Goal: Manage account settings

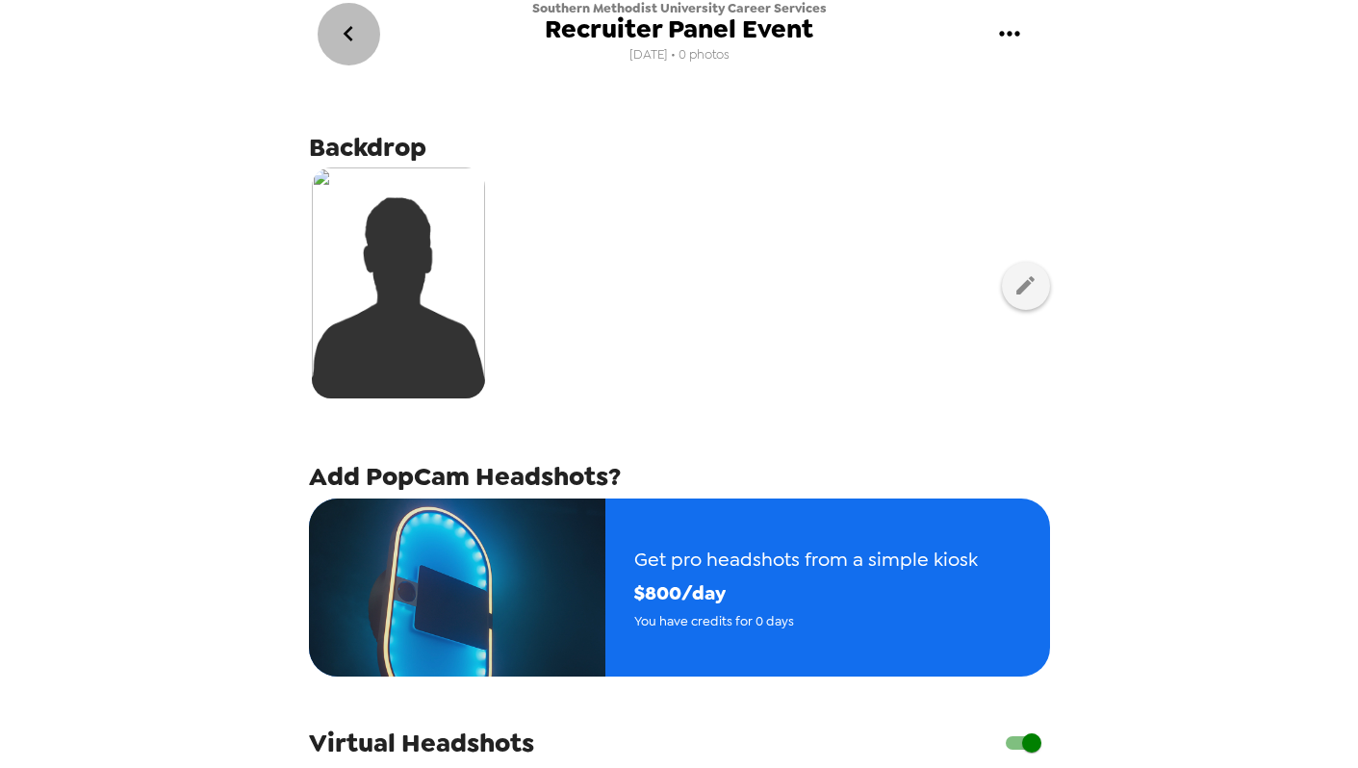
click at [352, 43] on icon "go back" at bounding box center [348, 33] width 31 height 31
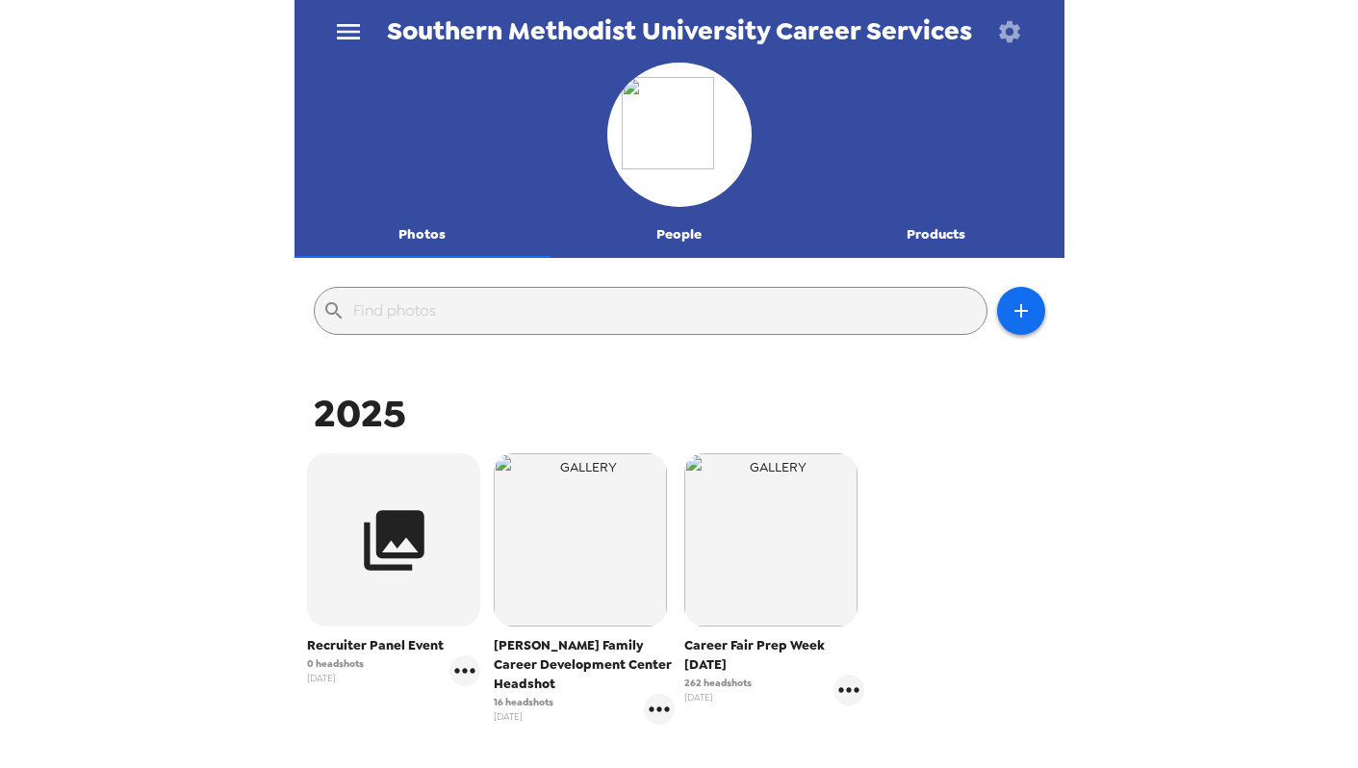
click at [354, 31] on icon "menu" at bounding box center [348, 31] width 23 height 15
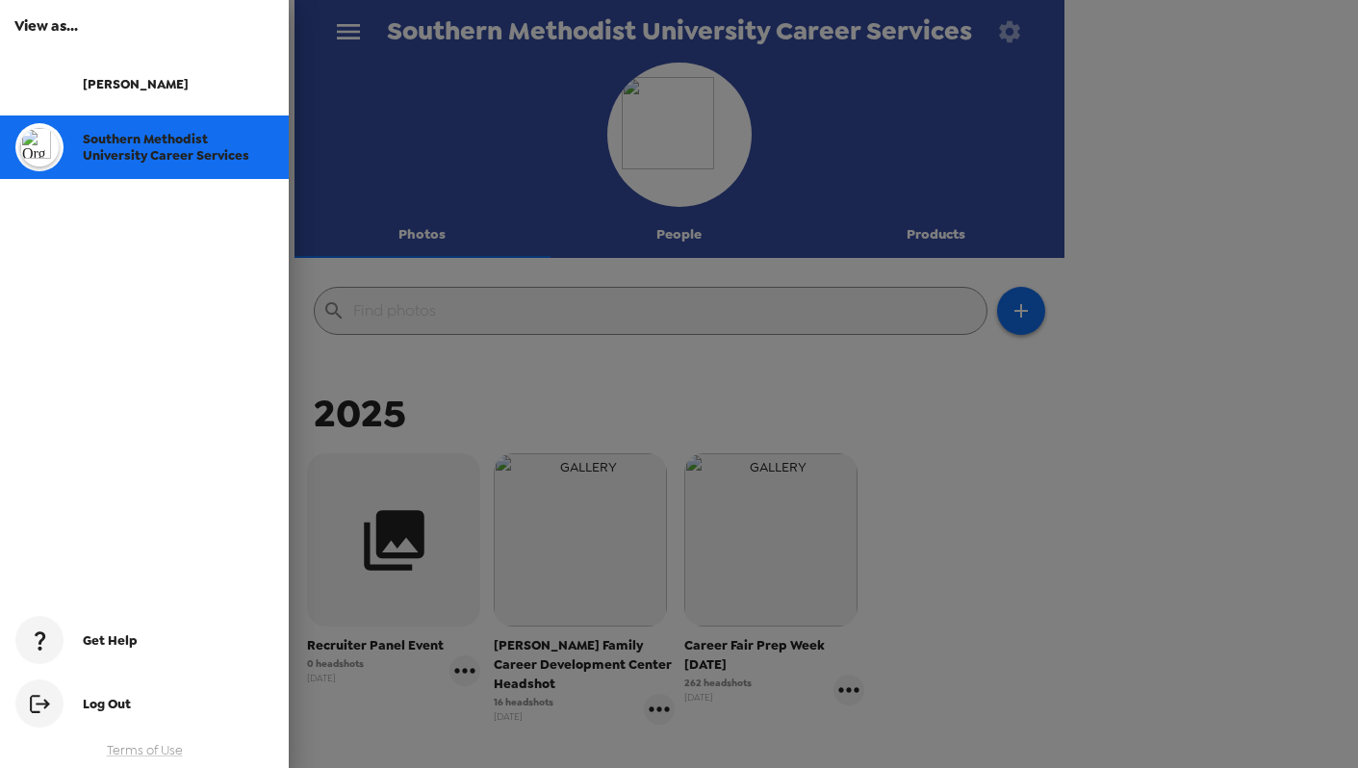
click at [142, 72] on div "[PERSON_NAME]" at bounding box center [144, 84] width 289 height 64
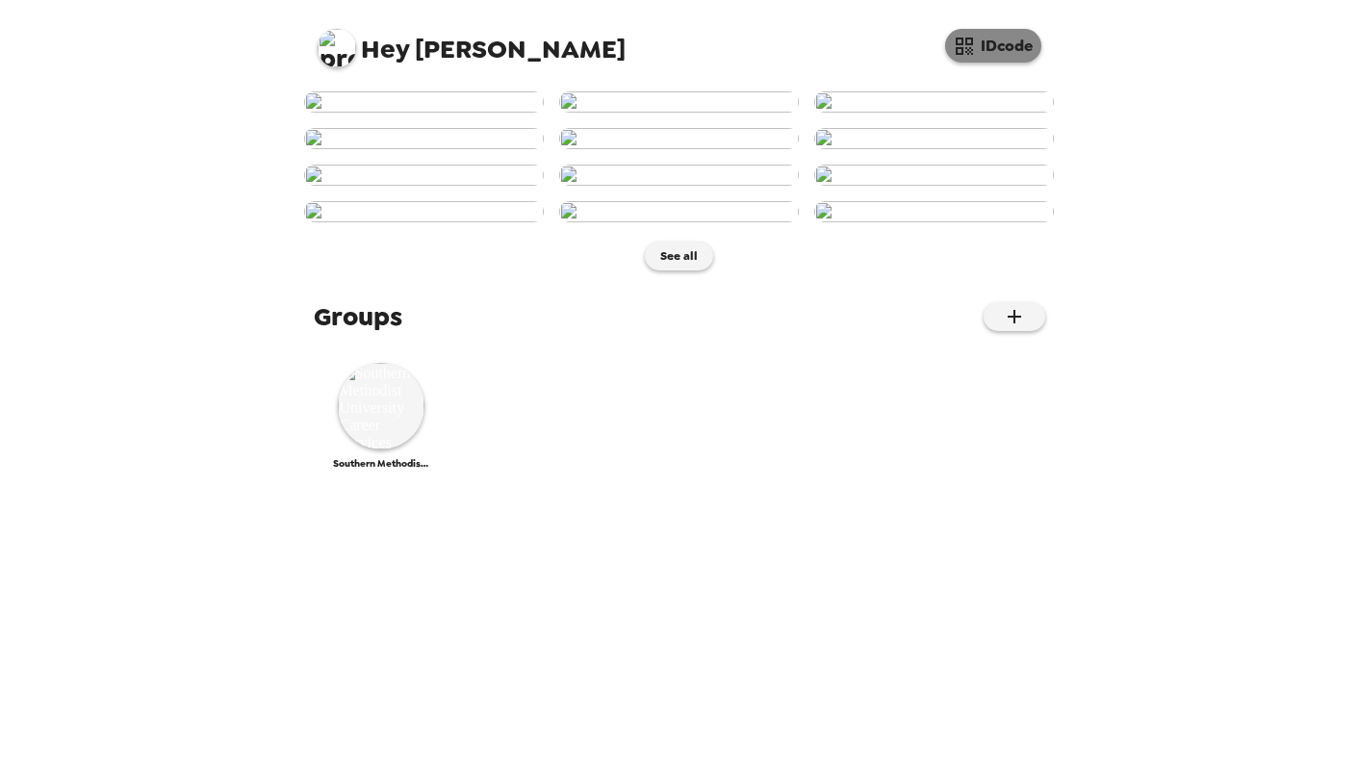
click at [998, 50] on button "IDcode" at bounding box center [993, 46] width 96 height 34
click at [983, 54] on button "IDcode" at bounding box center [993, 46] width 96 height 34
